Goal: Transaction & Acquisition: Purchase product/service

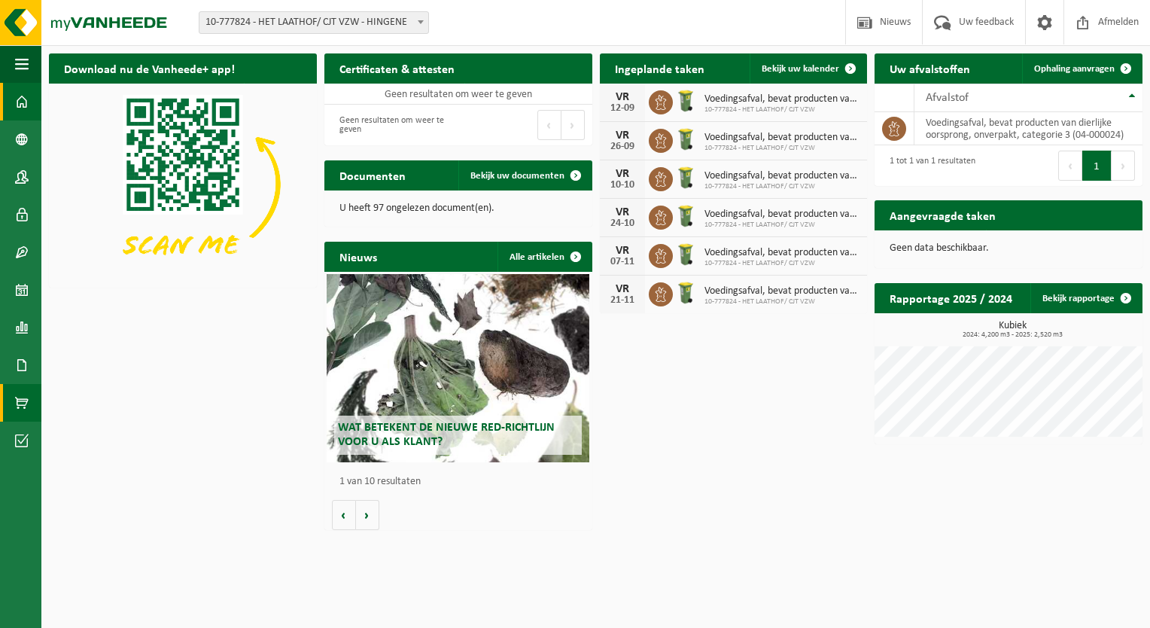
click at [25, 394] on span at bounding box center [22, 403] width 14 height 38
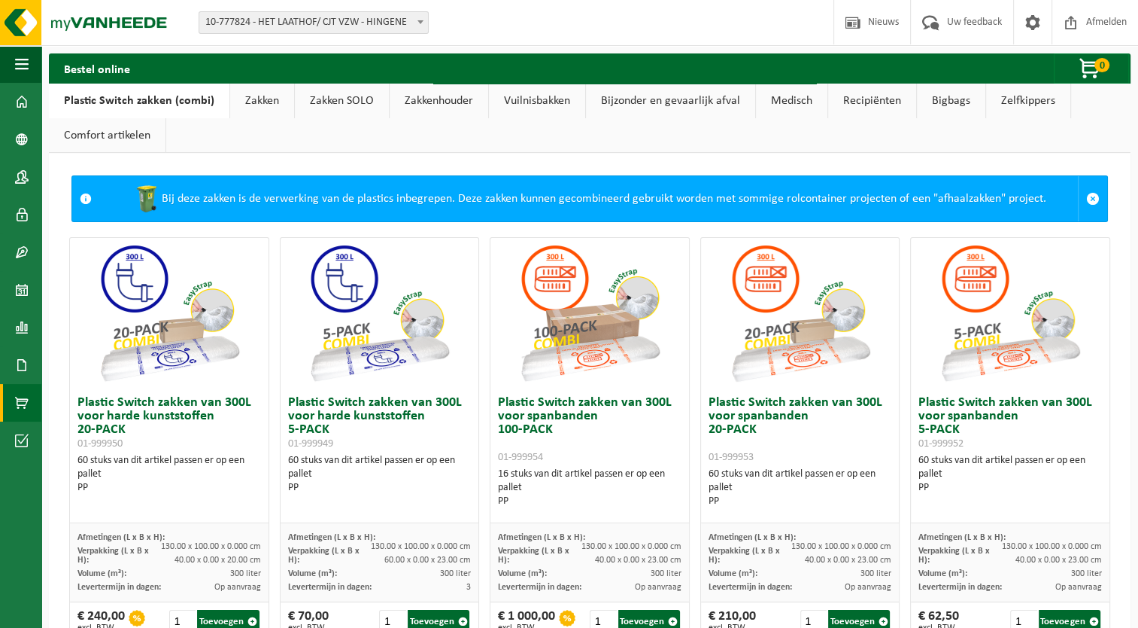
click at [267, 104] on link "Zakken" at bounding box center [262, 101] width 64 height 35
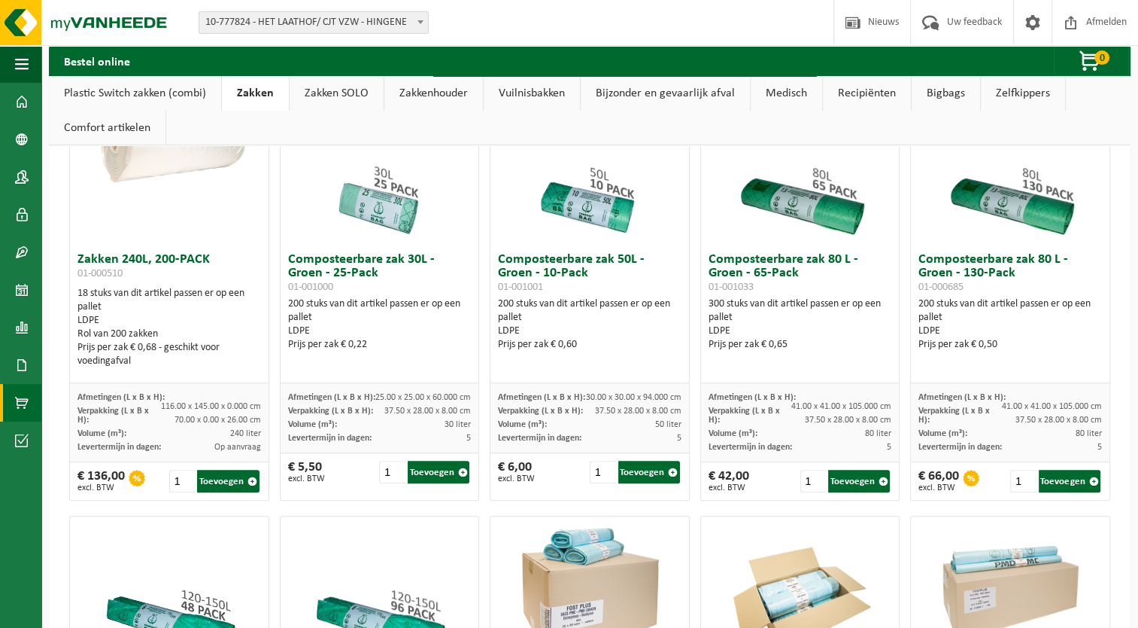
scroll to position [602, 0]
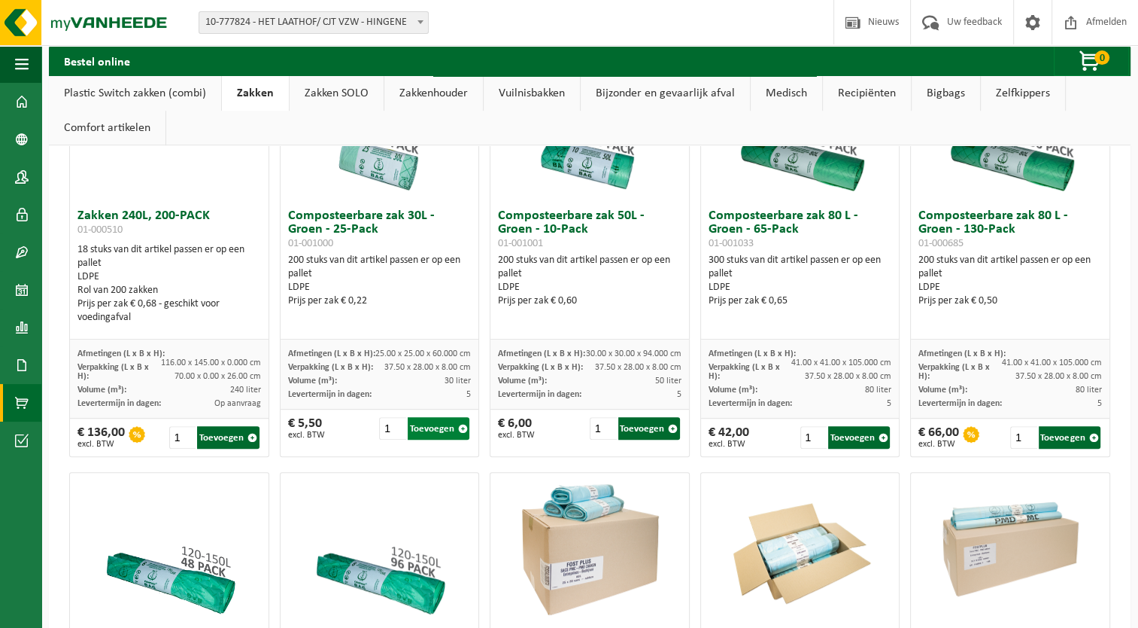
click at [454, 426] on button "Toevoegen" at bounding box center [439, 428] width 62 height 23
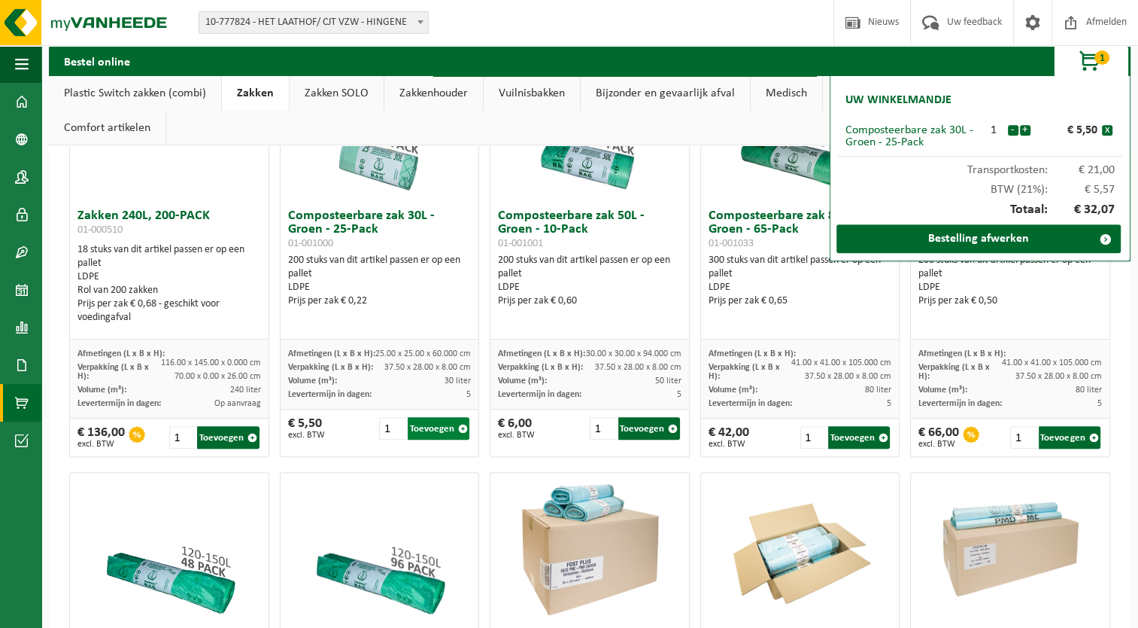
click at [454, 426] on button "Toevoegen" at bounding box center [439, 428] width 62 height 23
click at [668, 427] on span "button" at bounding box center [673, 429] width 10 height 10
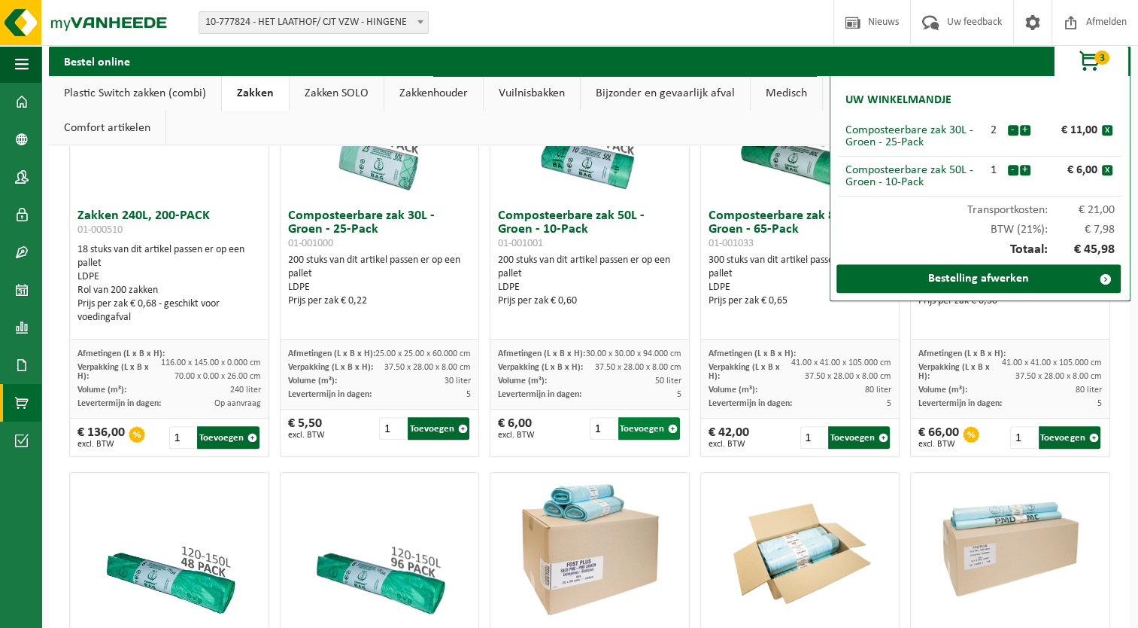
click at [668, 427] on span "button" at bounding box center [673, 429] width 10 height 10
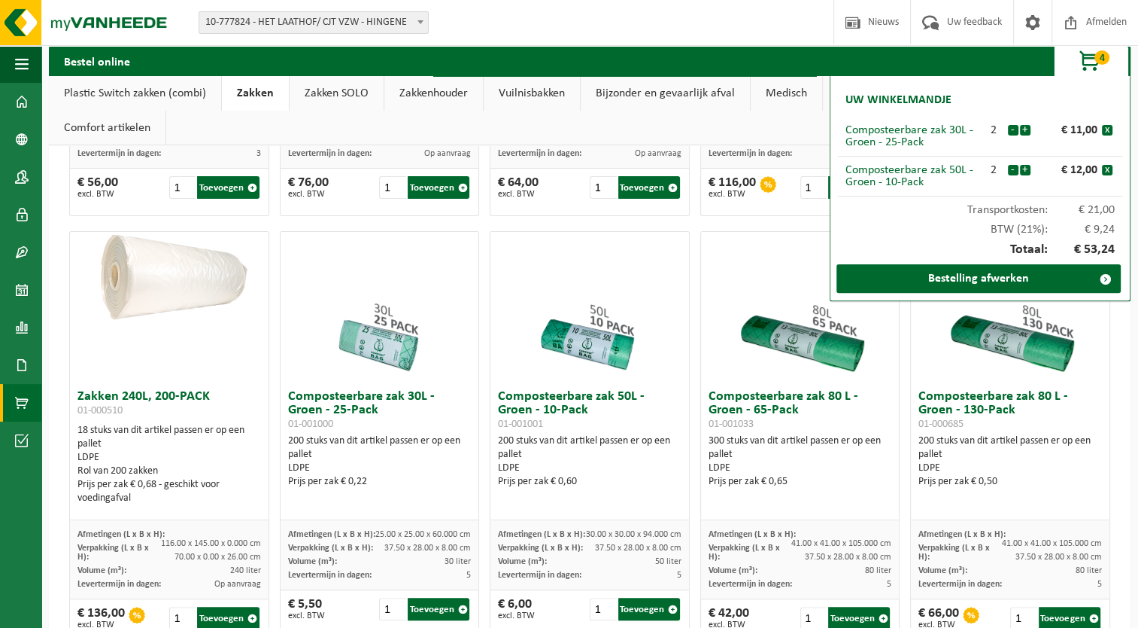
scroll to position [451, 0]
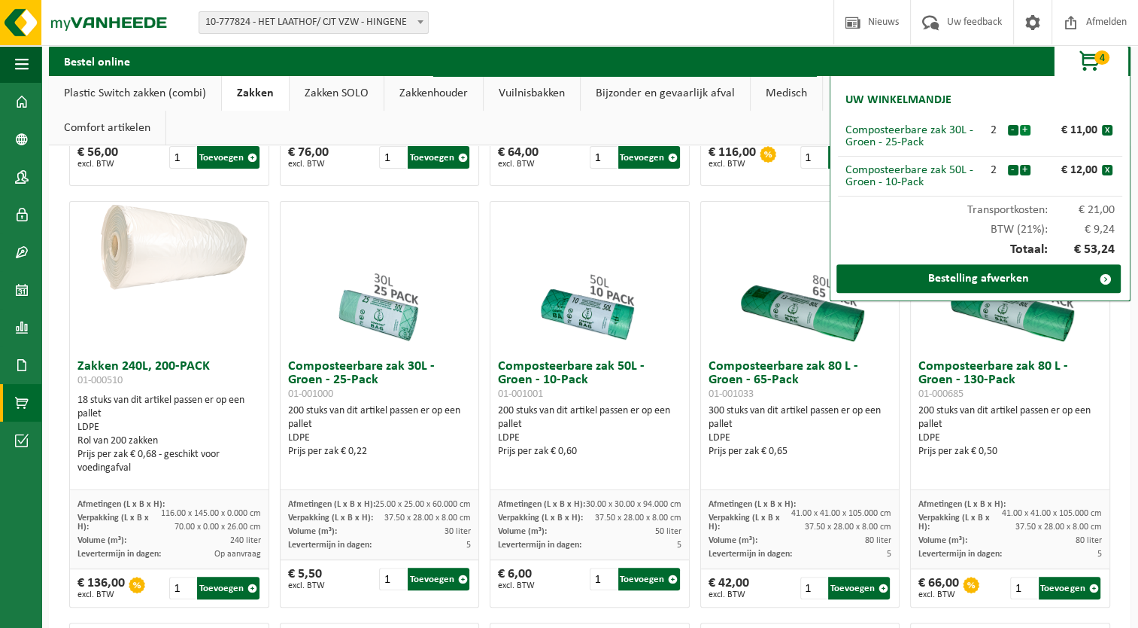
click at [1025, 131] on button "+" at bounding box center [1025, 130] width 11 height 11
click at [1028, 169] on button "+" at bounding box center [1025, 170] width 11 height 11
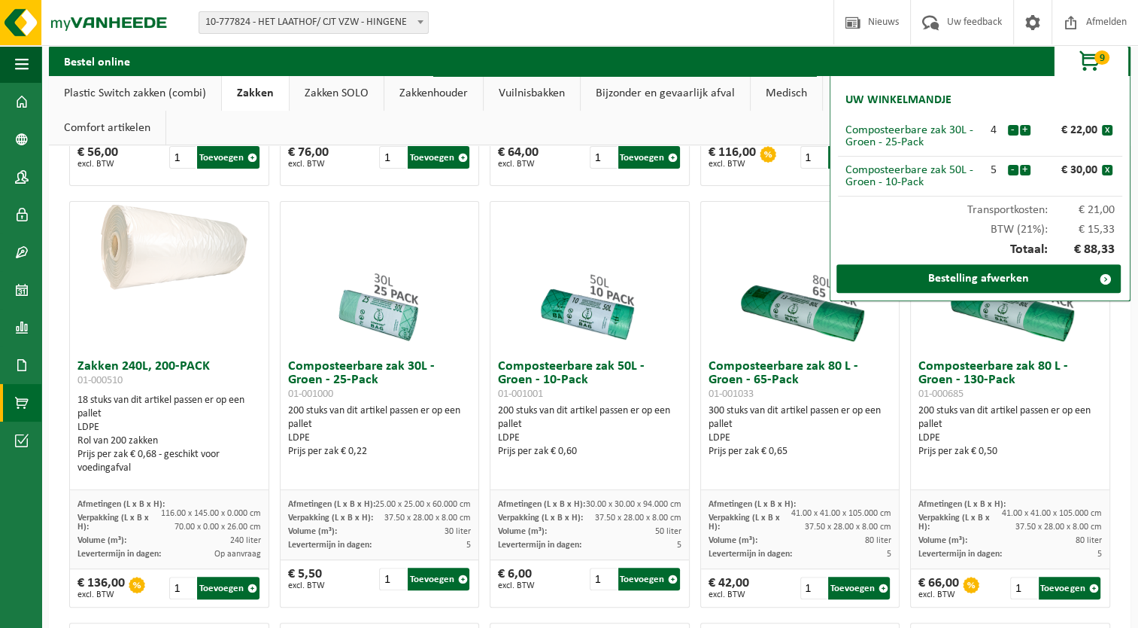
click at [1028, 169] on button "+" at bounding box center [1025, 170] width 11 height 11
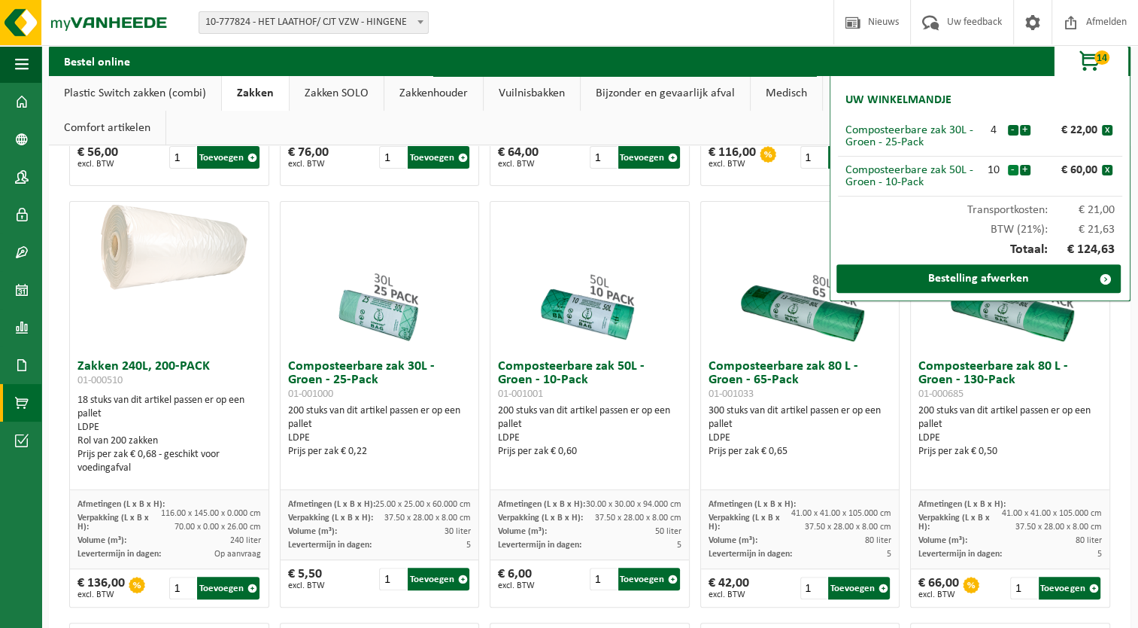
click at [1012, 167] on button "-" at bounding box center [1013, 170] width 11 height 11
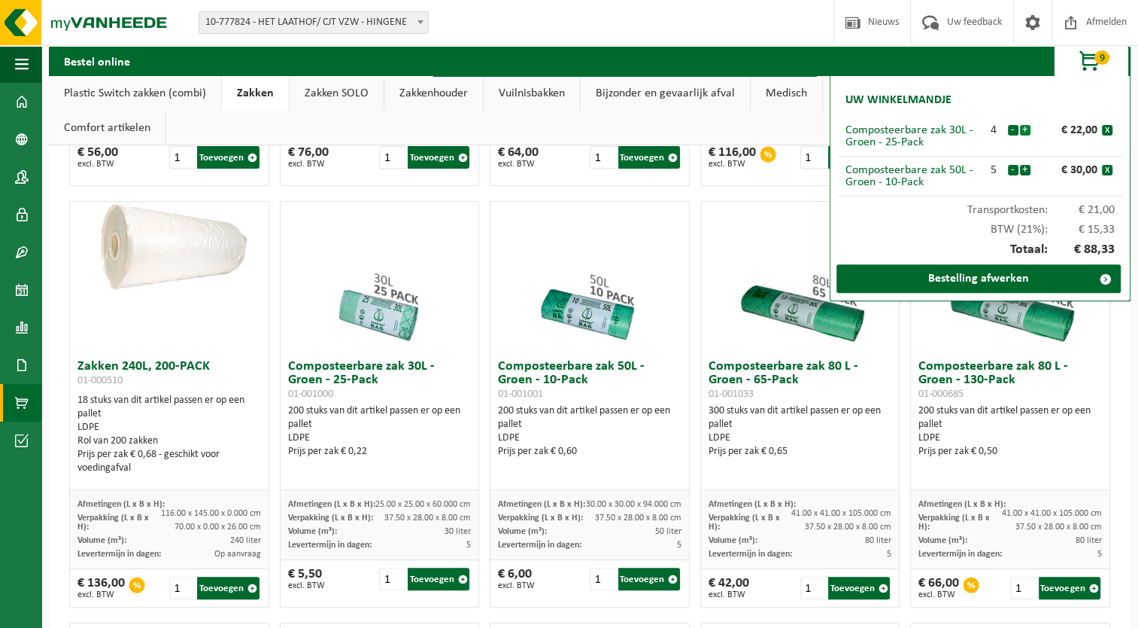
click at [1027, 129] on button "+" at bounding box center [1025, 130] width 11 height 11
click at [990, 281] on link "Bestelling afwerken" at bounding box center [979, 278] width 284 height 29
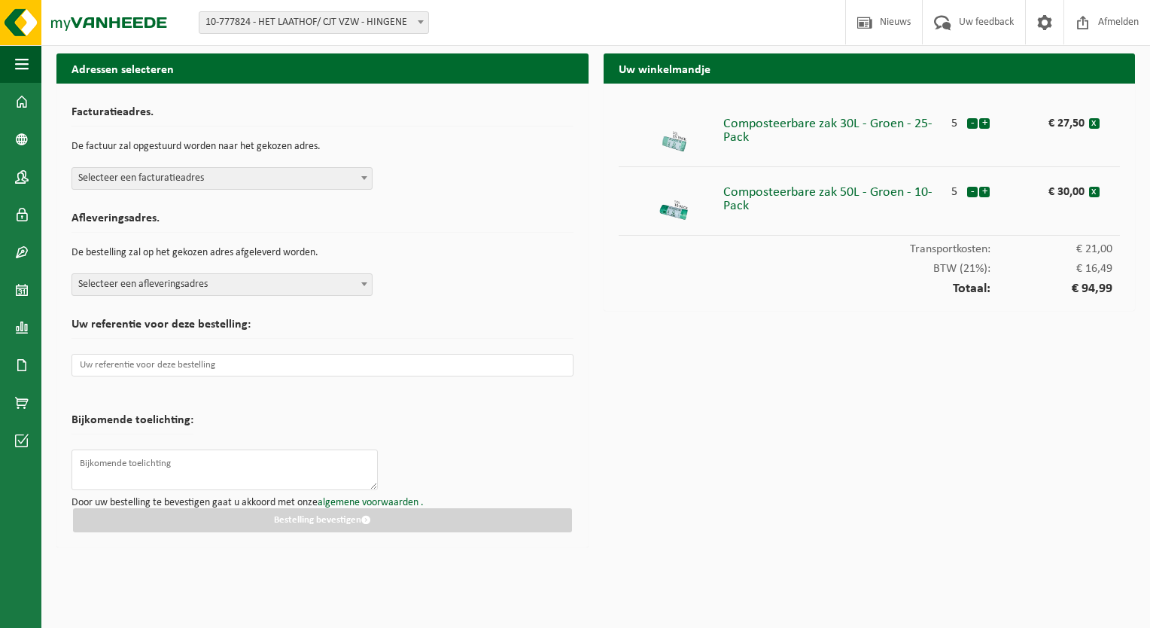
click at [363, 176] on b at bounding box center [364, 178] width 6 height 4
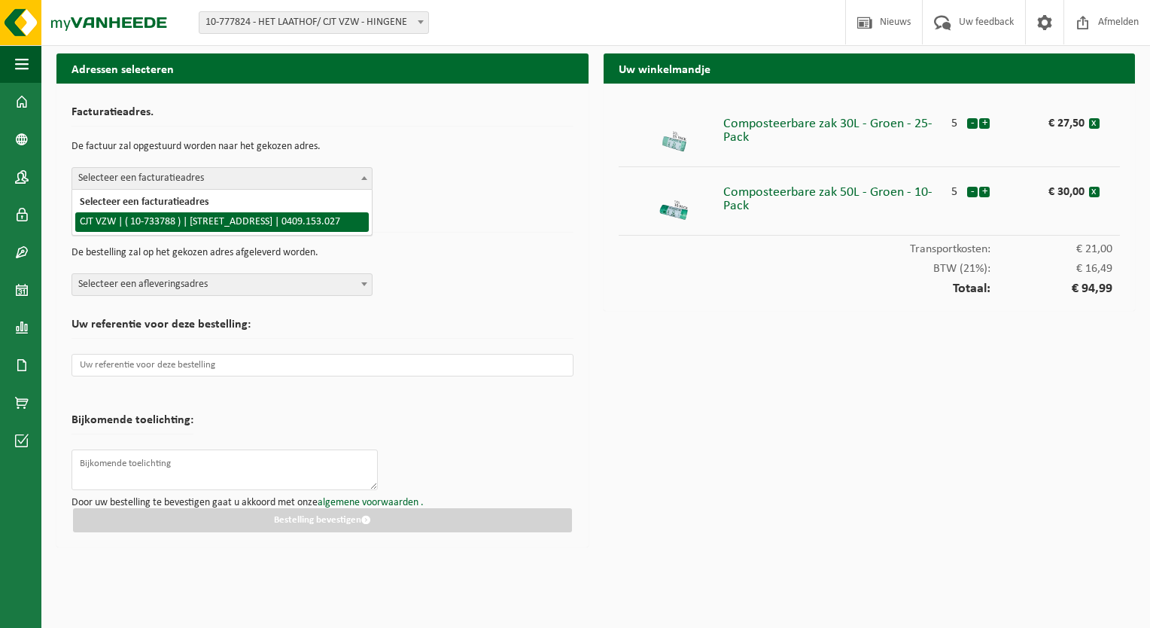
select select "8646"
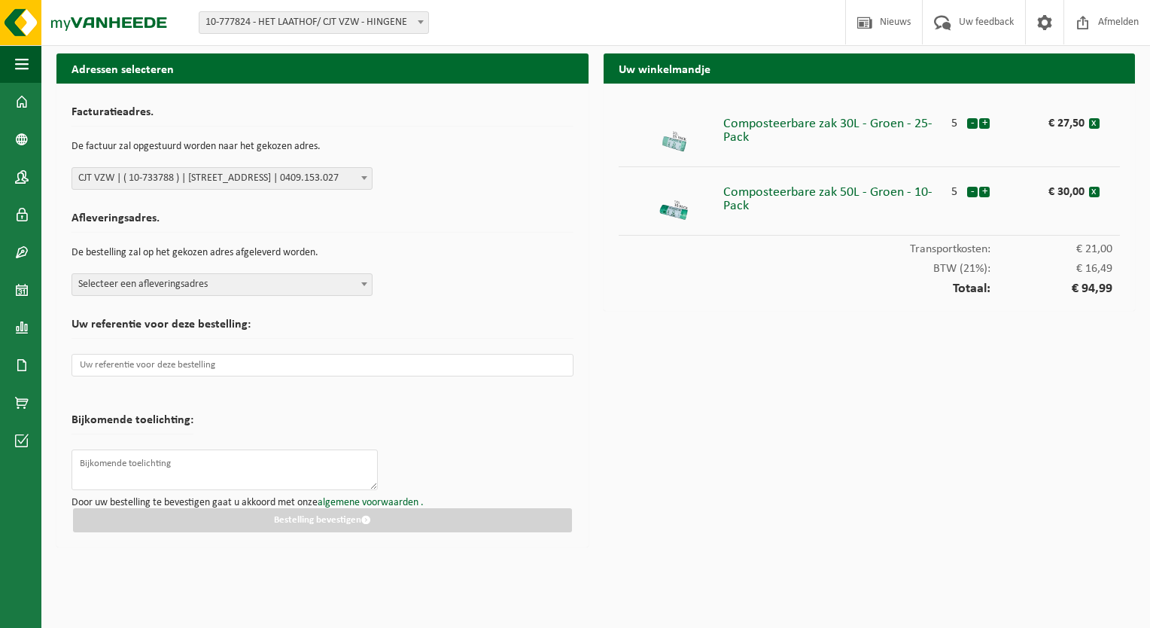
click at [364, 282] on b at bounding box center [364, 284] width 6 height 4
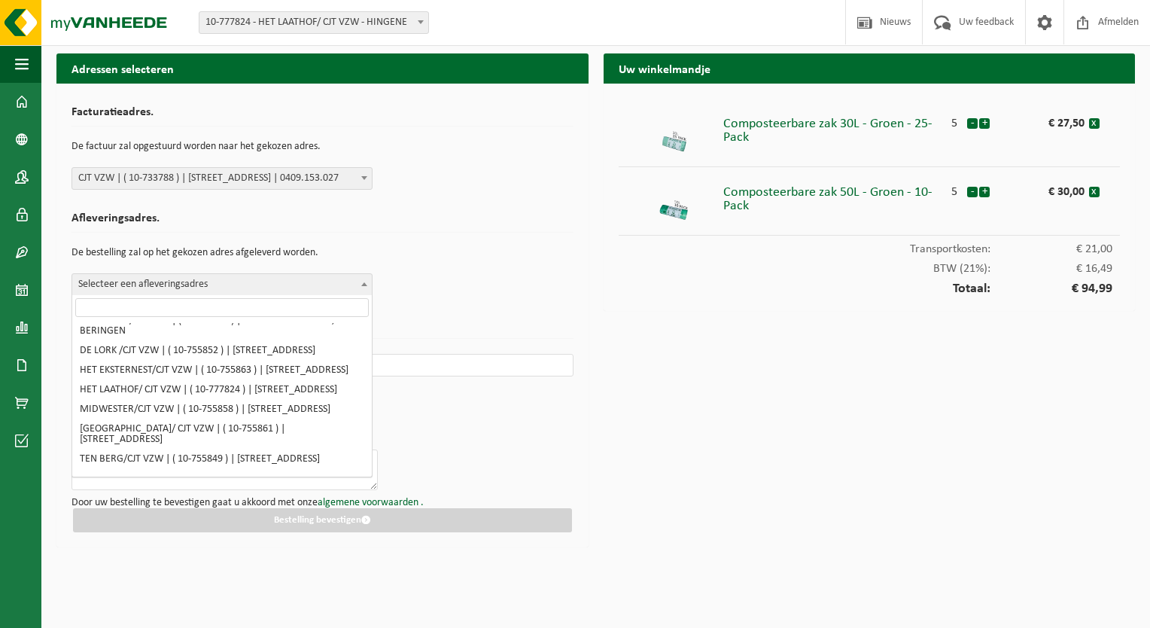
scroll to position [150, 0]
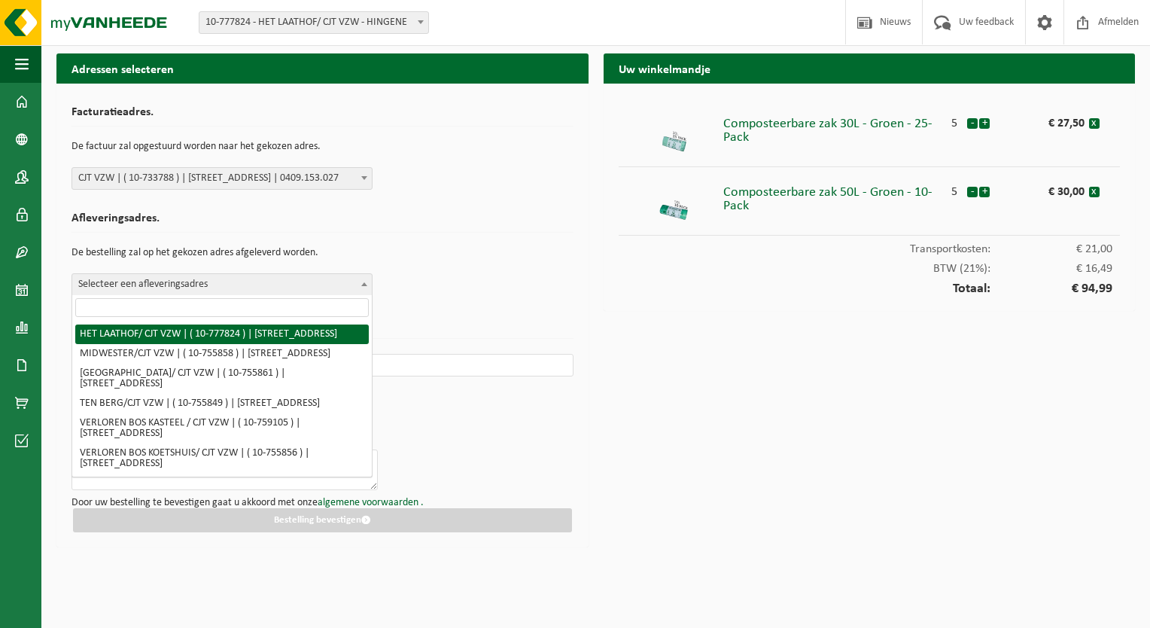
select select "24779"
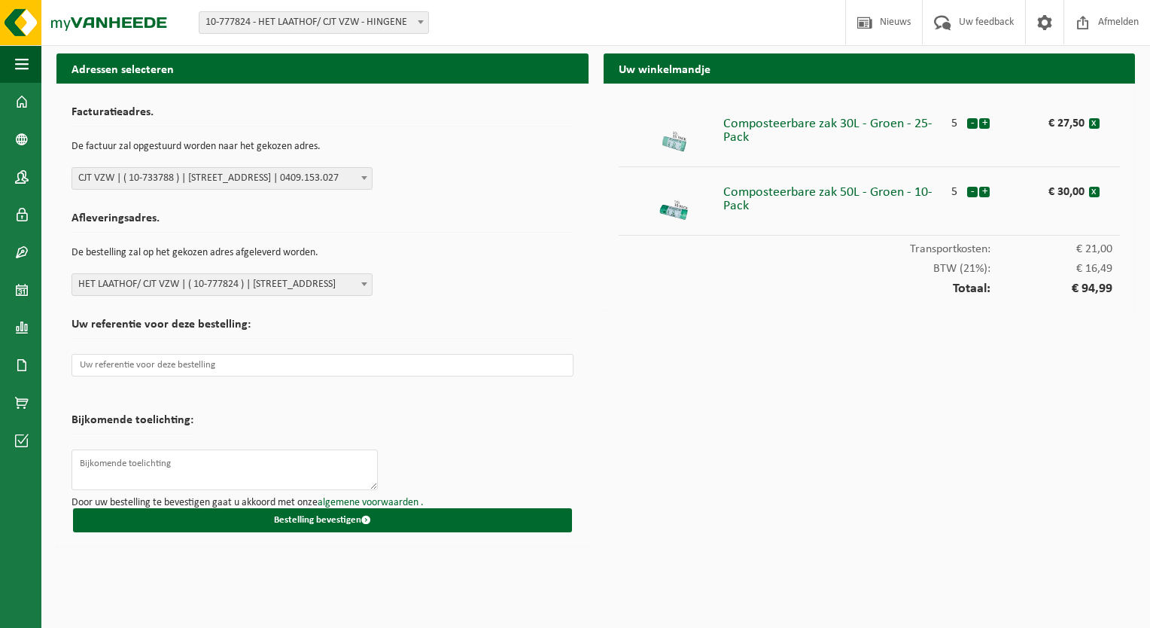
click at [361, 174] on span at bounding box center [364, 178] width 15 height 20
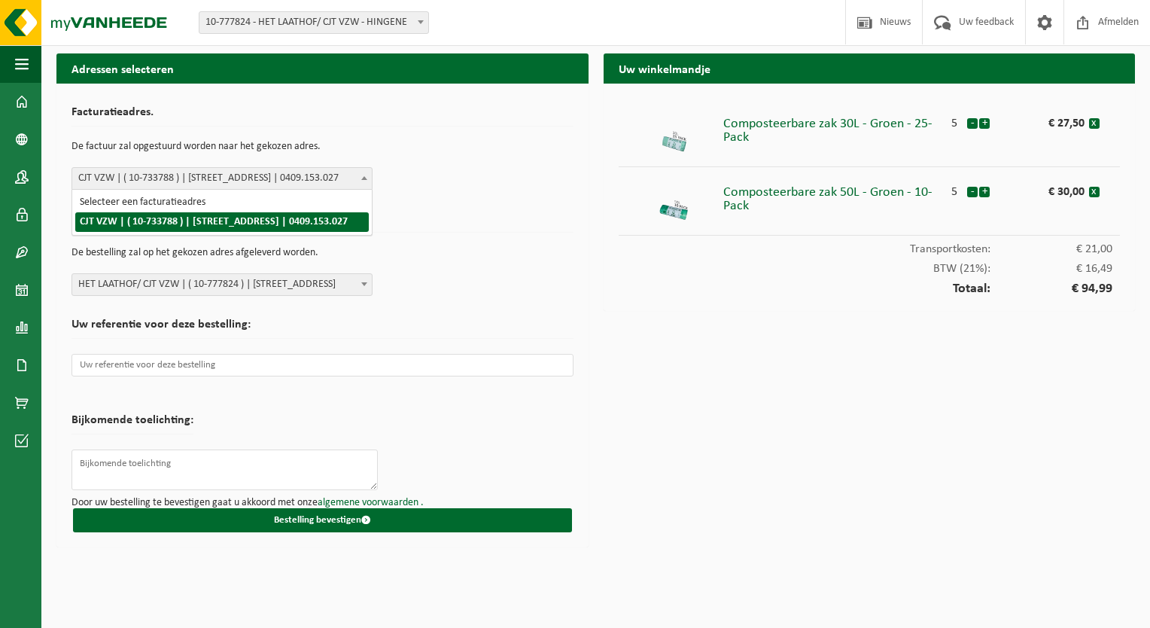
click at [361, 174] on span at bounding box center [364, 178] width 15 height 20
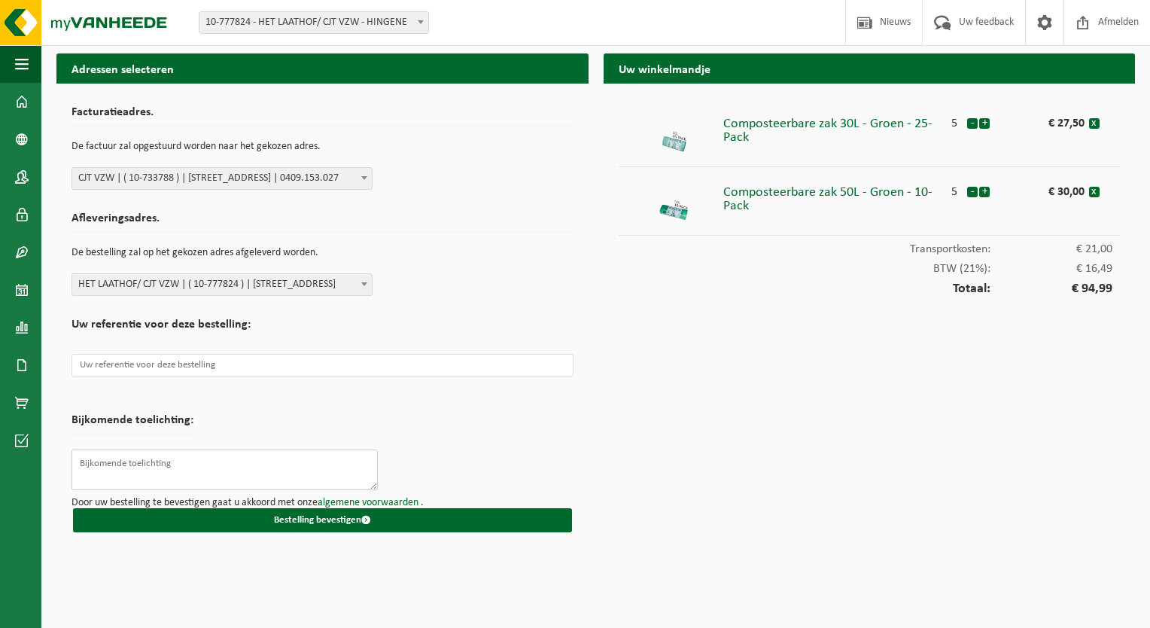
click at [168, 457] on textarea at bounding box center [224, 469] width 306 height 41
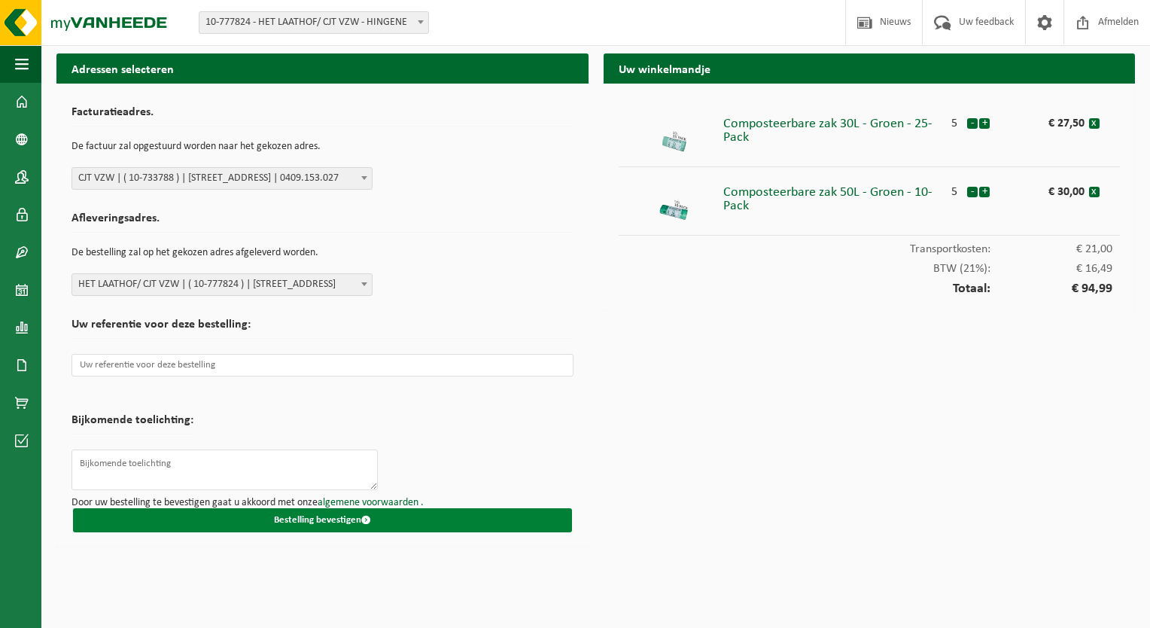
click at [322, 516] on button "Bestelling bevestigen" at bounding box center [322, 520] width 499 height 24
